Goal: Transaction & Acquisition: Purchase product/service

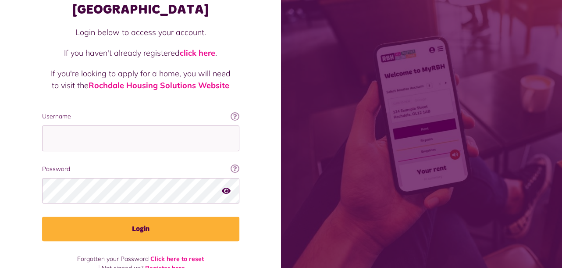
scroll to position [68, 0]
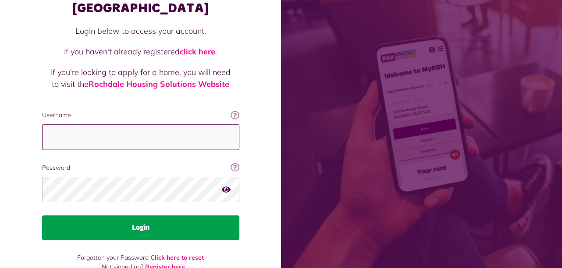
type input "**********"
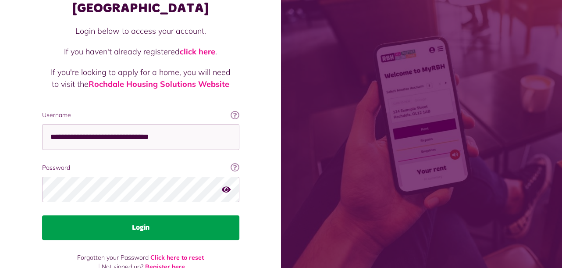
click at [154, 215] on button "Login" at bounding box center [140, 227] width 197 height 25
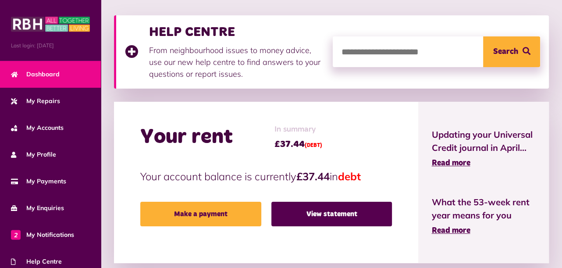
scroll to position [131, 0]
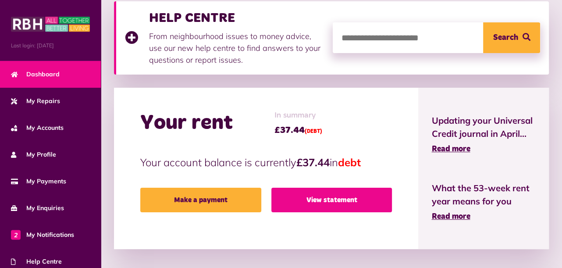
click at [324, 197] on link "View statement" at bounding box center [331, 200] width 121 height 25
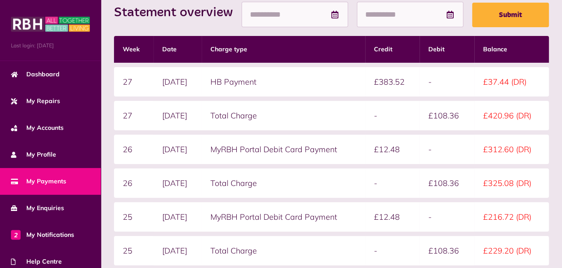
scroll to position [241, 0]
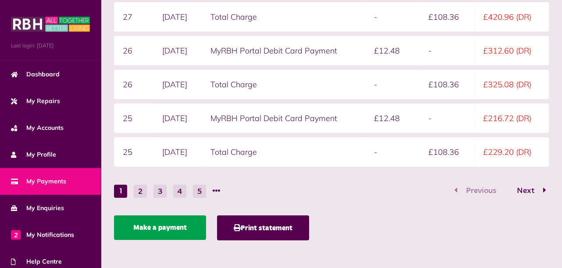
click at [180, 224] on link "Make a payment" at bounding box center [160, 227] width 92 height 25
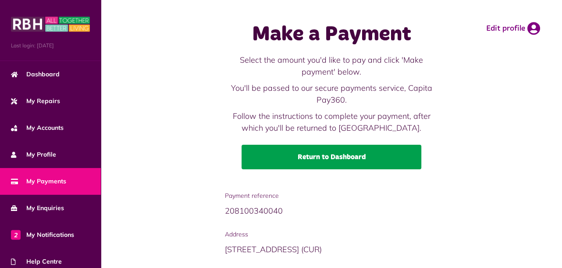
click at [308, 154] on link "Return to Dashboard" at bounding box center [331, 157] width 180 height 25
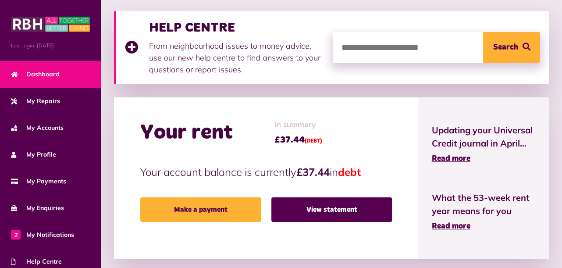
scroll to position [131, 0]
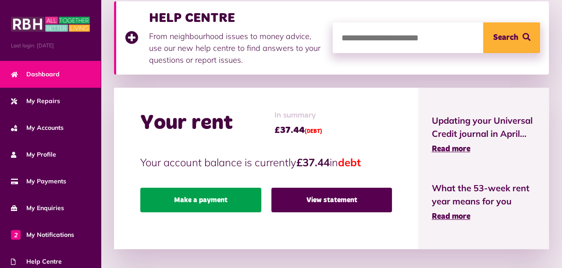
click at [197, 202] on link "Make a payment" at bounding box center [200, 200] width 121 height 25
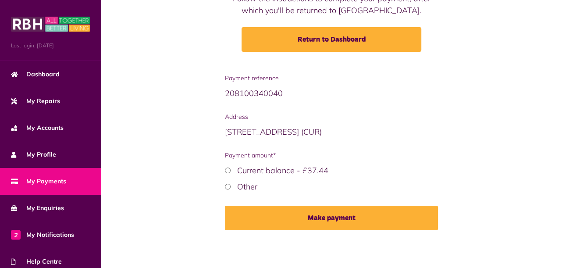
scroll to position [118, 0]
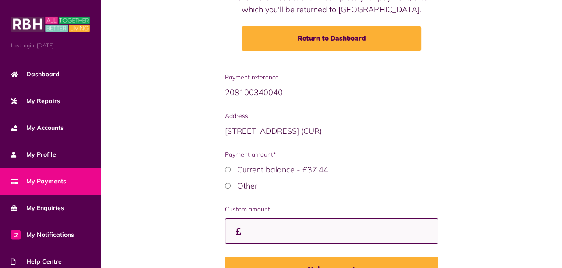
click at [254, 228] on input "Custom amount" at bounding box center [331, 231] width 213 height 26
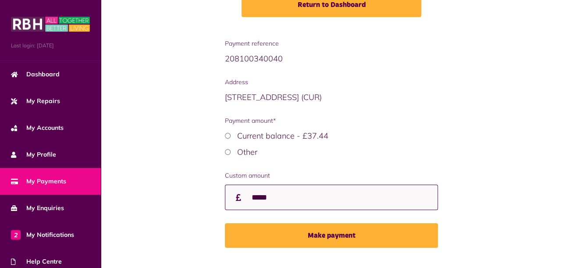
scroll to position [170, 0]
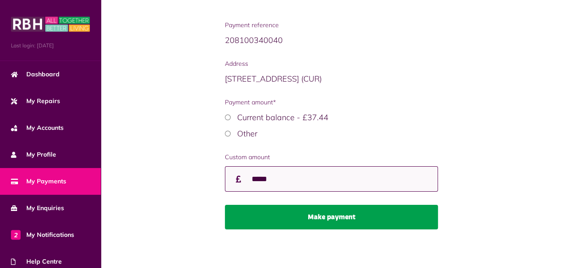
type input "*****"
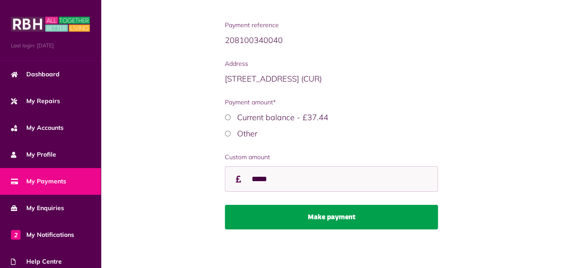
click at [333, 214] on button "Make payment" at bounding box center [331, 217] width 213 height 25
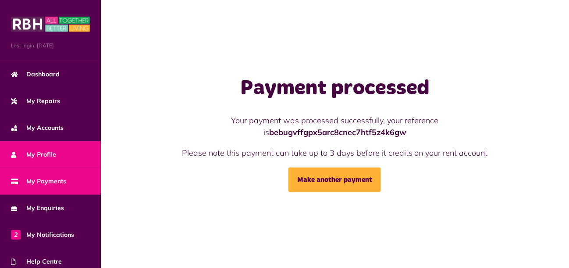
scroll to position [86, 0]
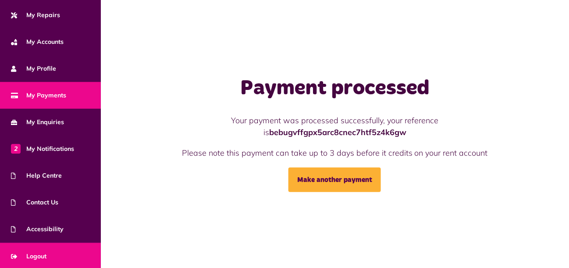
click at [40, 251] on span "Logout" at bounding box center [28, 255] width 35 height 9
